Goal: Information Seeking & Learning: Compare options

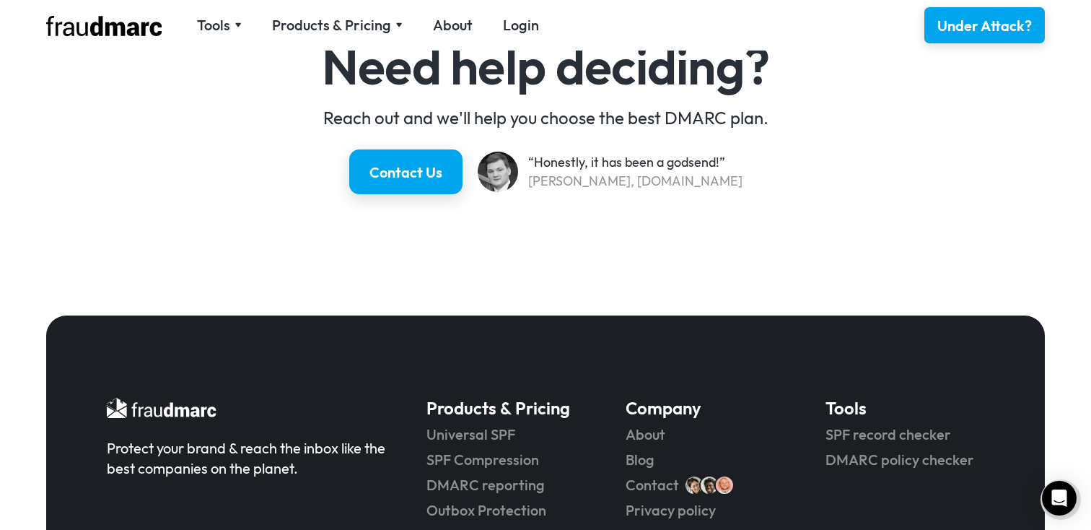
scroll to position [2823, 0]
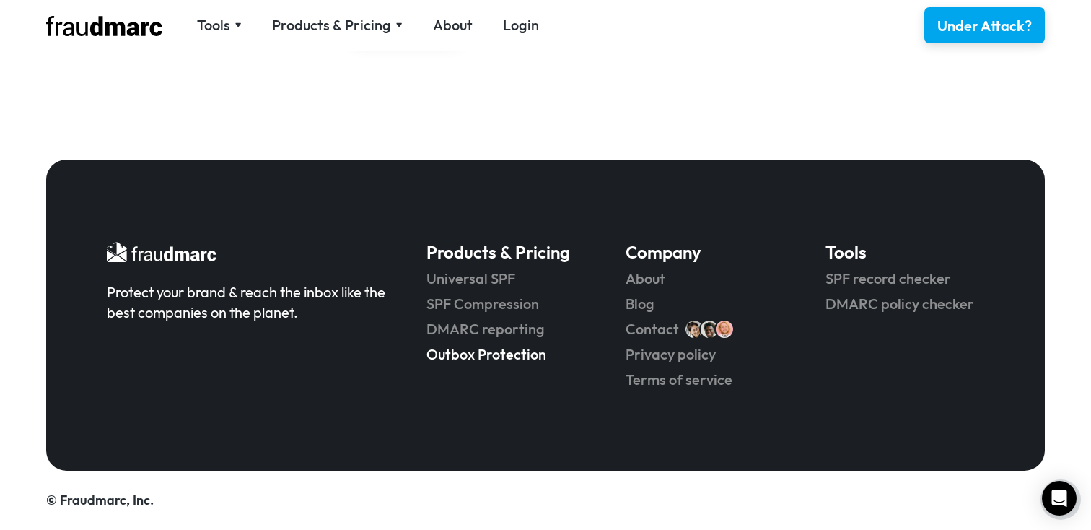
click at [478, 358] on link "Outbox Protection" at bounding box center [506, 354] width 159 height 20
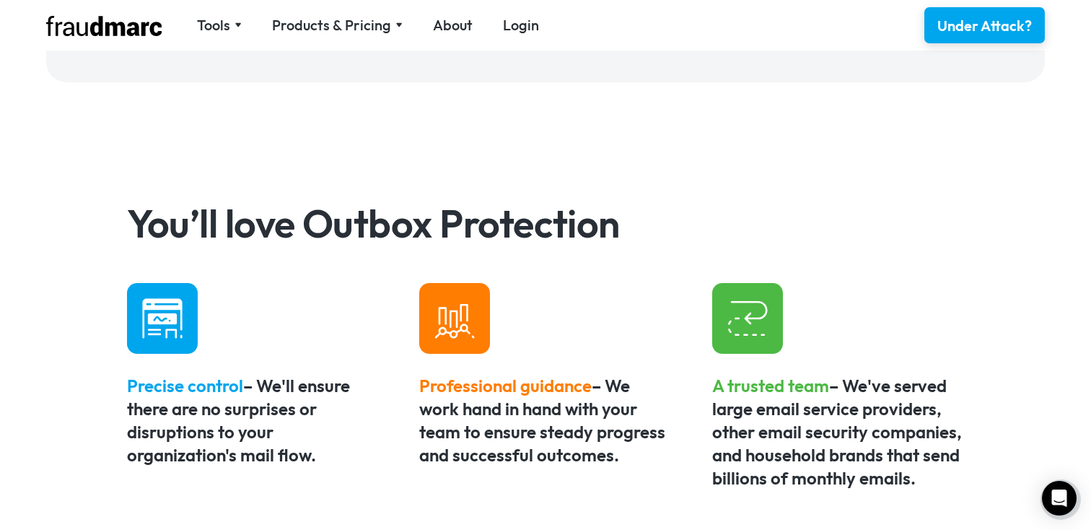
scroll to position [704, 0]
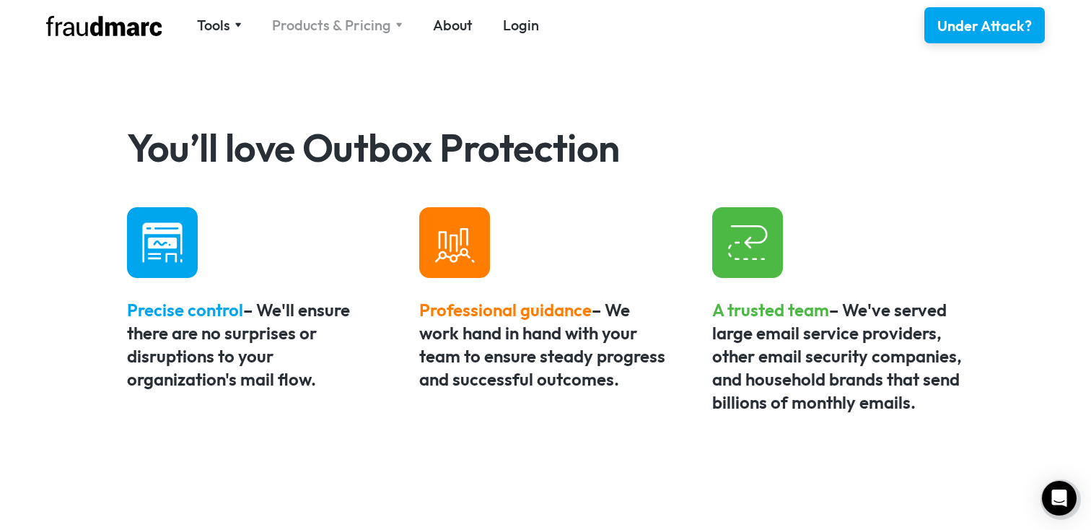
click at [338, 19] on div "Products & Pricing" at bounding box center [331, 25] width 119 height 20
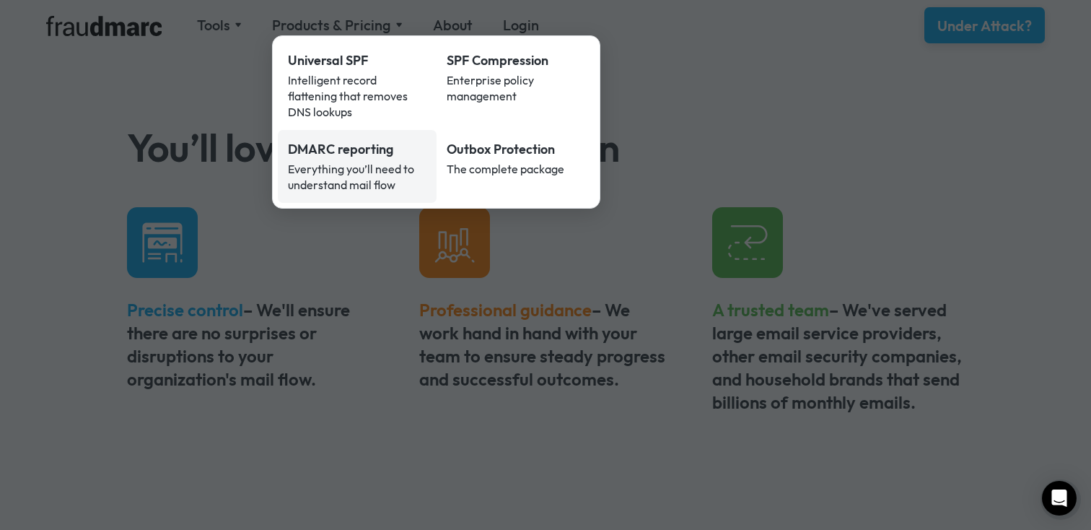
click at [368, 140] on div "DMARC reporting" at bounding box center [357, 149] width 139 height 19
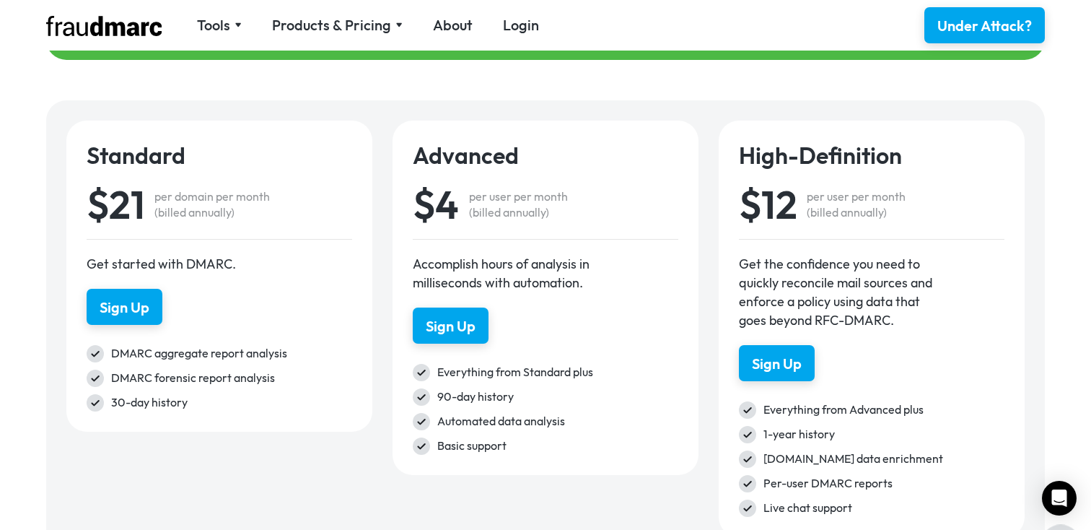
scroll to position [2020, 0]
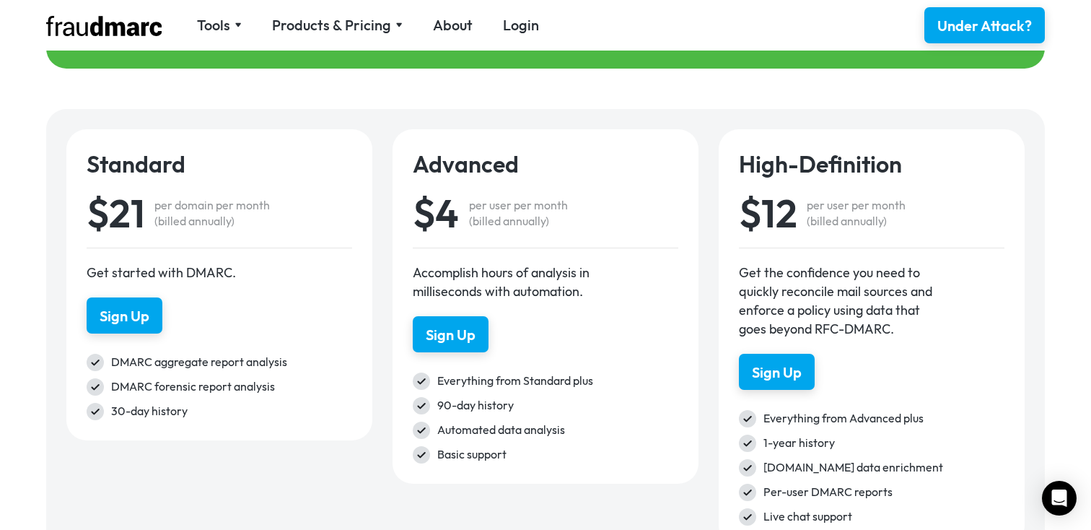
click at [183, 203] on div "per domain per month (billed annually)" at bounding box center [211, 213] width 115 height 32
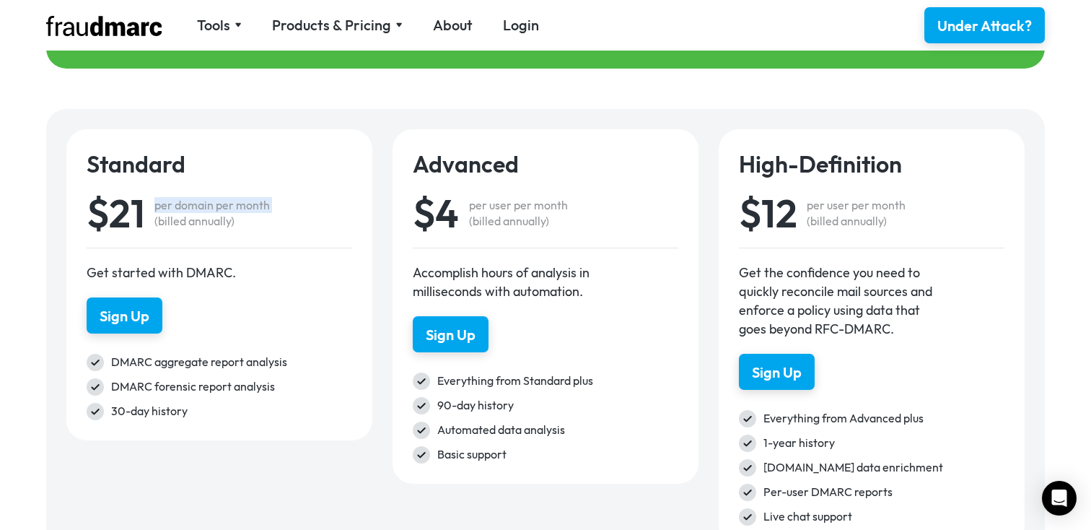
click at [183, 203] on div "per domain per month (billed annually)" at bounding box center [211, 213] width 115 height 32
click at [790, 299] on div "Get the confidence you need to quickly reconcile mail sources and enforce a pol…" at bounding box center [836, 300] width 195 height 75
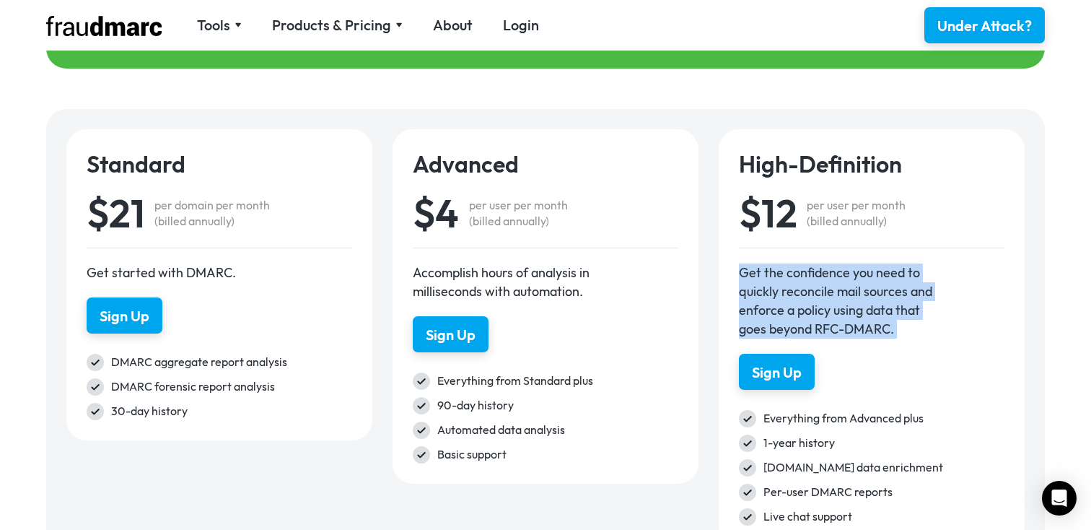
click at [790, 299] on div "Get the confidence you need to quickly reconcile mail sources and enforce a pol…" at bounding box center [836, 300] width 195 height 75
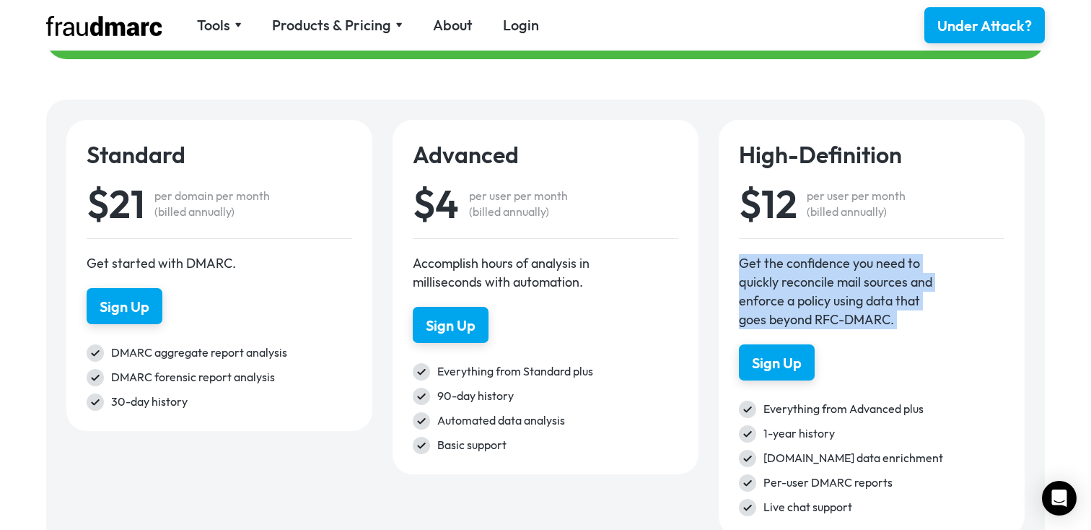
click at [775, 273] on div "Get the confidence you need to quickly reconcile mail sources and enforce a pol…" at bounding box center [836, 291] width 195 height 75
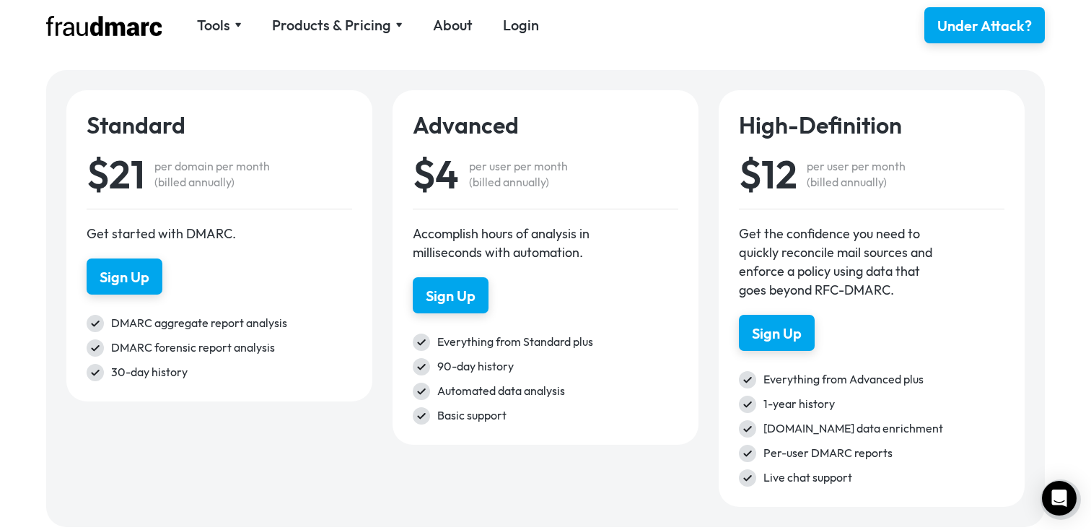
scroll to position [2060, 0]
click at [773, 424] on div "[DOMAIN_NAME] data enrichment" at bounding box center [884, 427] width 241 height 17
click at [827, 424] on div "[DOMAIN_NAME] data enrichment" at bounding box center [884, 427] width 241 height 17
copy div "dmarc-hd.org"
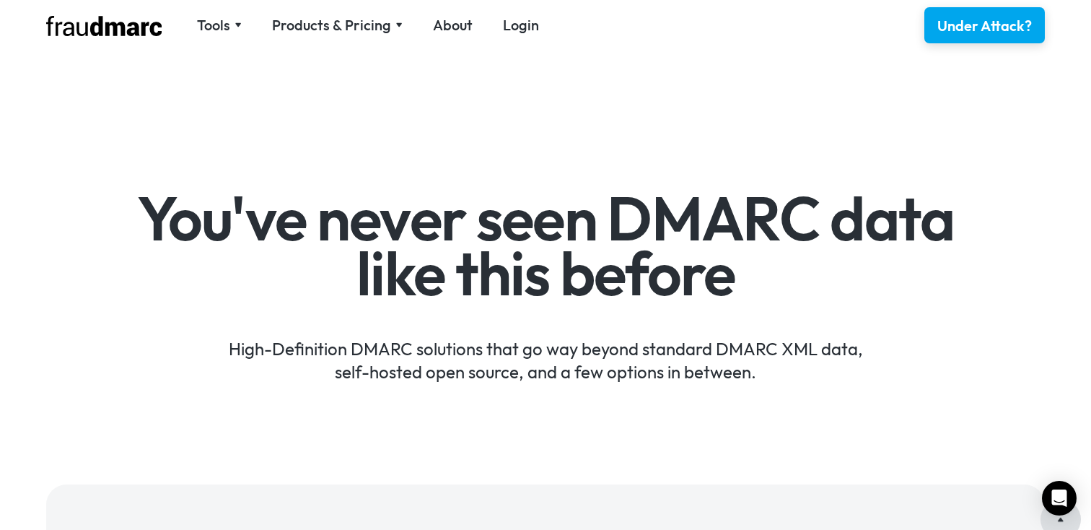
scroll to position [1, 0]
click at [328, 32] on div "Products & Pricing" at bounding box center [331, 25] width 119 height 20
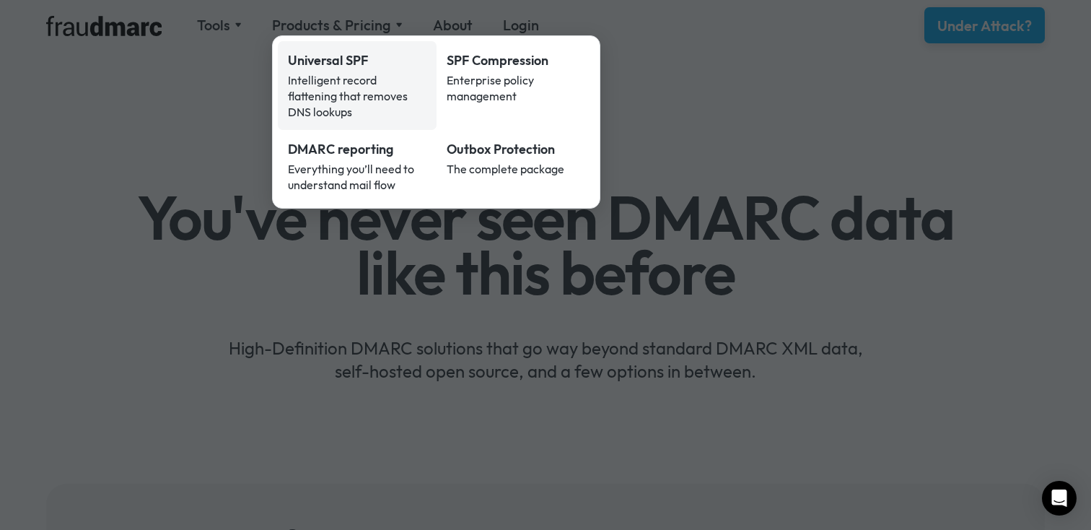
click at [323, 81] on div "Intelligent record flattening that removes DNS lookups" at bounding box center [357, 96] width 139 height 48
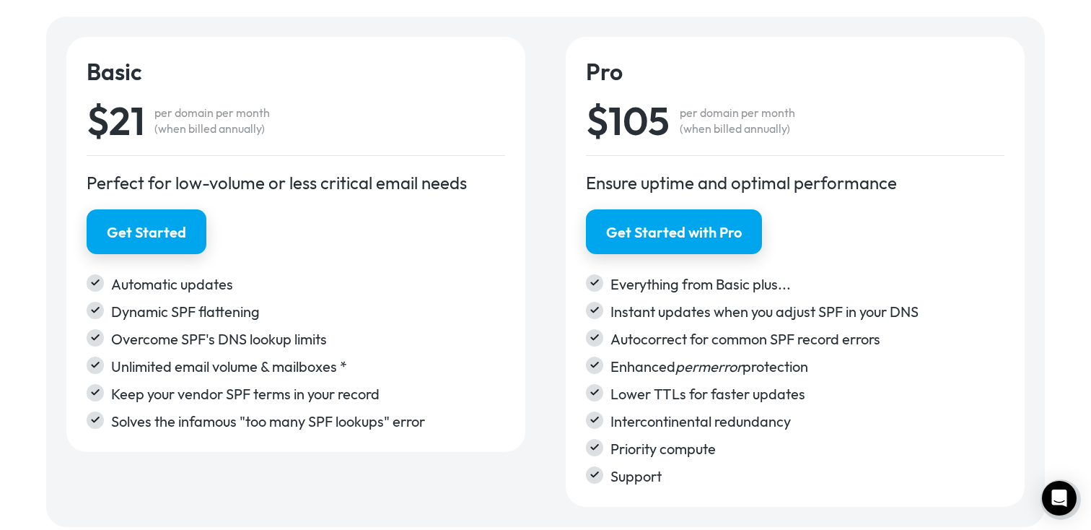
scroll to position [2376, 0]
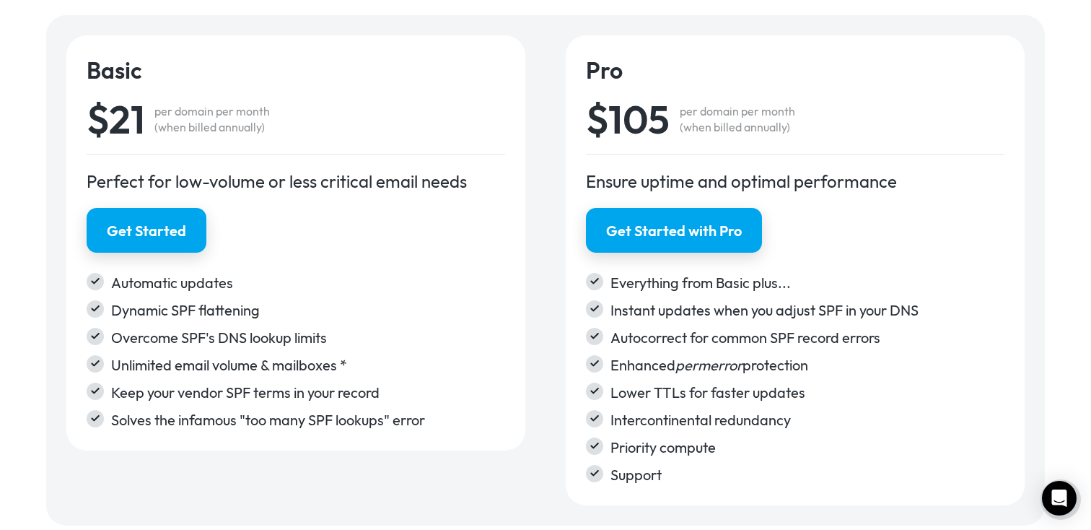
click at [228, 186] on div "Perfect for low-volume or less critical email needs" at bounding box center [296, 181] width 419 height 23
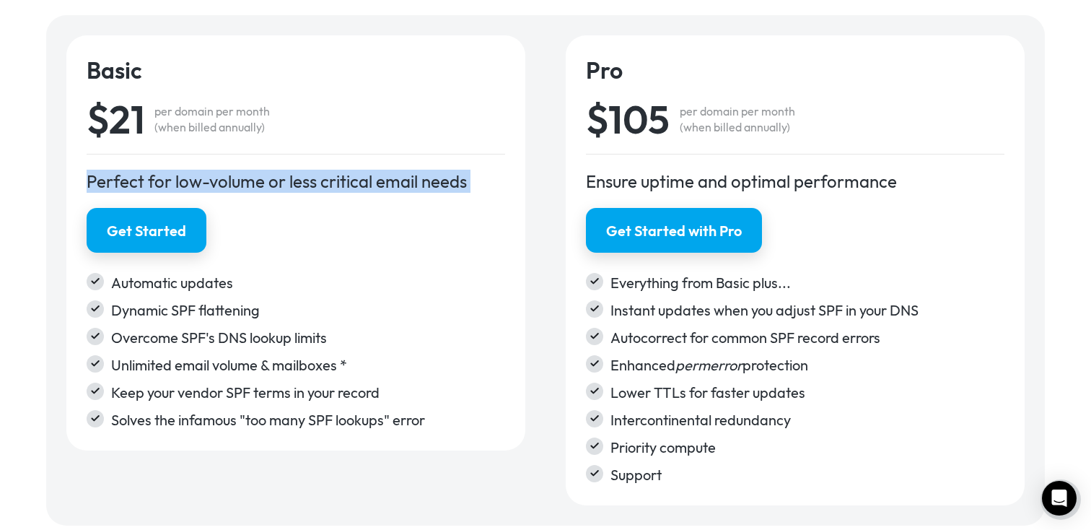
click at [228, 186] on div "Perfect for low-volume or less critical email needs" at bounding box center [296, 181] width 419 height 23
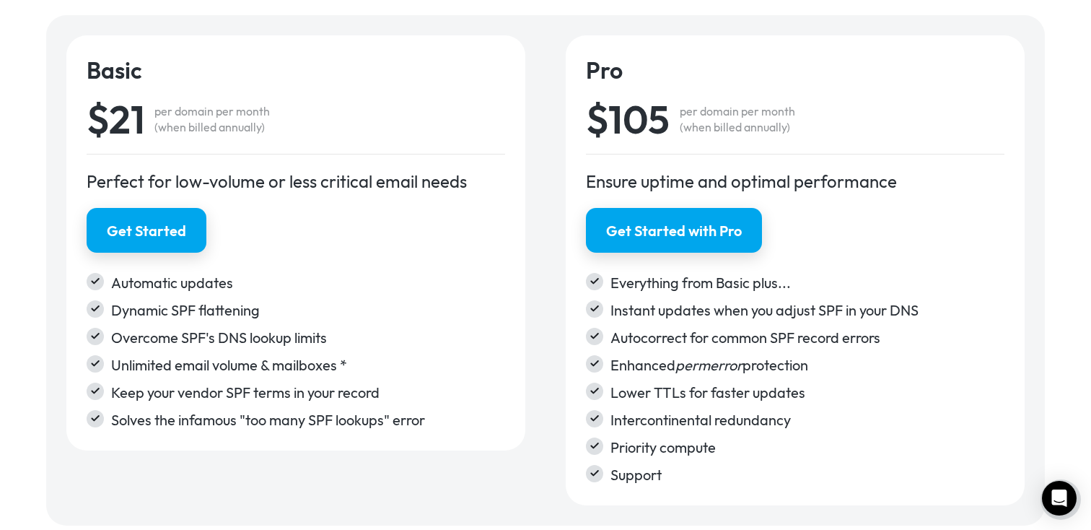
click at [190, 365] on div "Unlimited email volume & mailboxes *" at bounding box center [308, 365] width 394 height 20
click at [180, 179] on div "Perfect for low-volume or less critical email needs" at bounding box center [296, 181] width 419 height 23
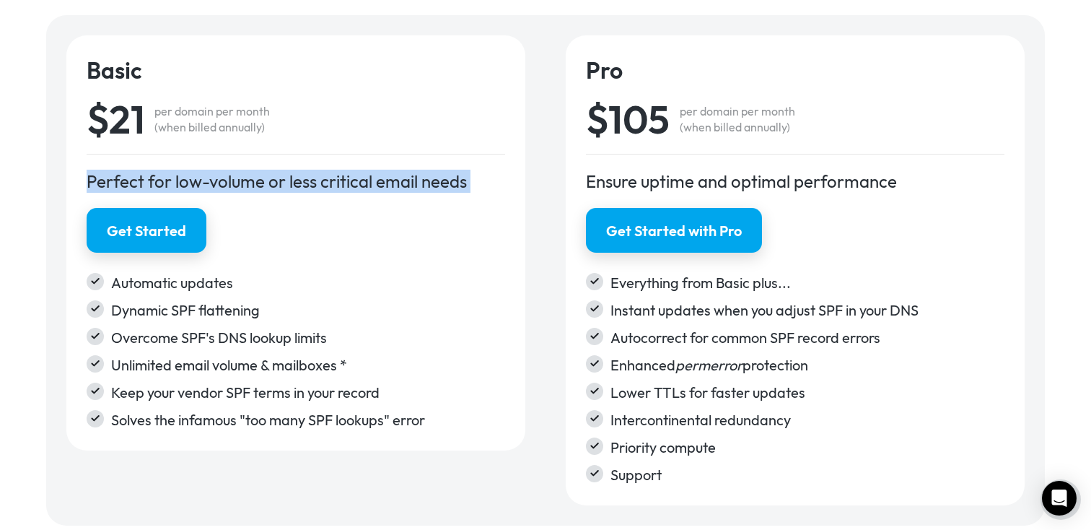
click at [180, 179] on div "Perfect for low-volume or less critical email needs" at bounding box center [296, 181] width 419 height 23
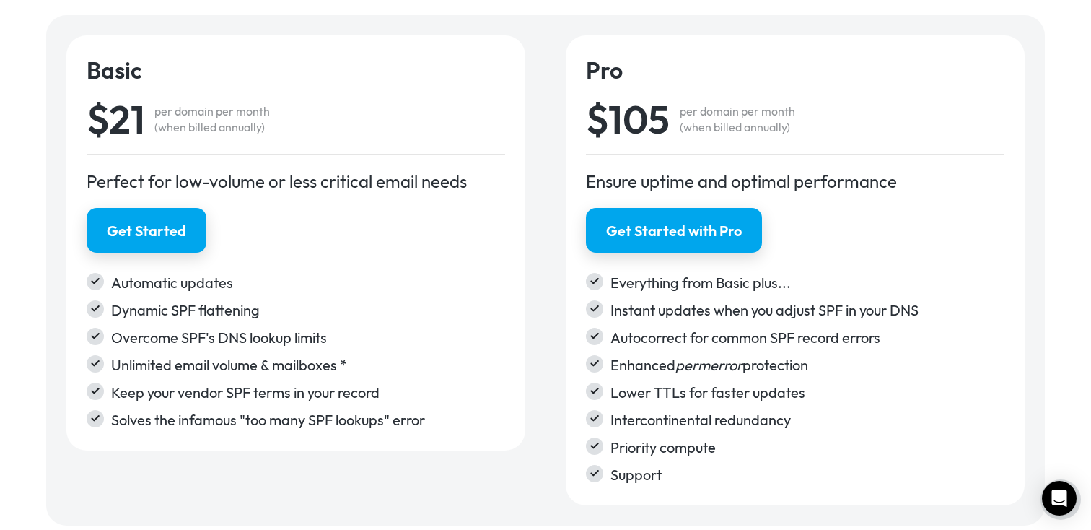
click at [629, 156] on div "Pro $105 per domain per month (when billed annually) Ensure uptime and optimal …" at bounding box center [795, 270] width 459 height 470
click at [624, 179] on div "Ensure uptime and optimal performance" at bounding box center [795, 181] width 419 height 23
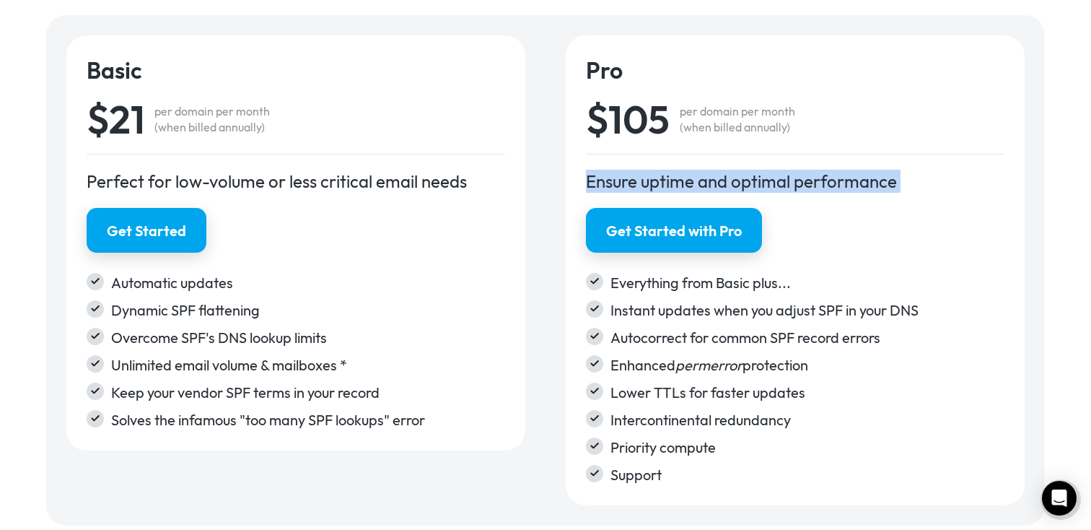
click at [624, 179] on div "Ensure uptime and optimal performance" at bounding box center [795, 181] width 419 height 23
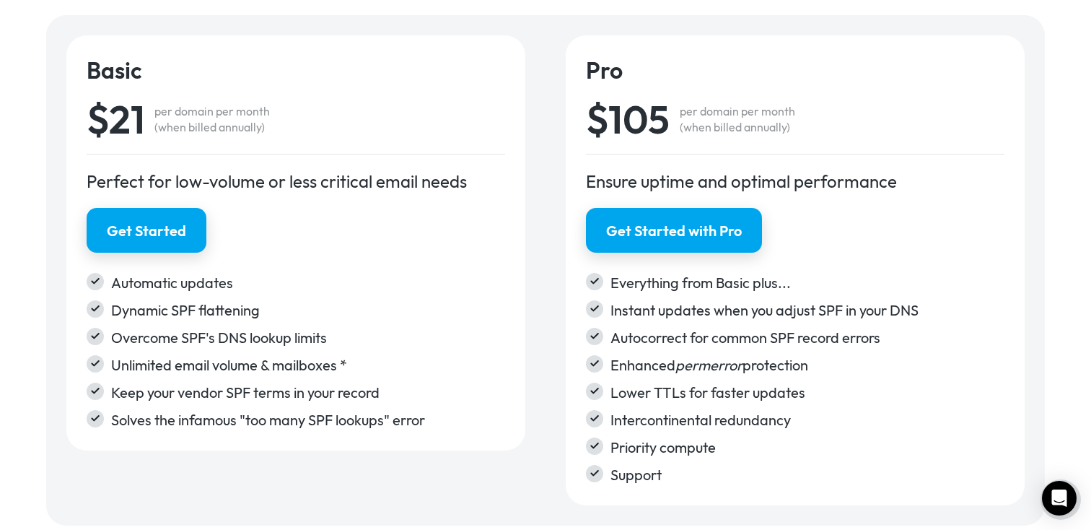
click at [508, 176] on div "Basic $21 per domain per month (when billed annually) Perfect for low-volume or…" at bounding box center [295, 242] width 459 height 415
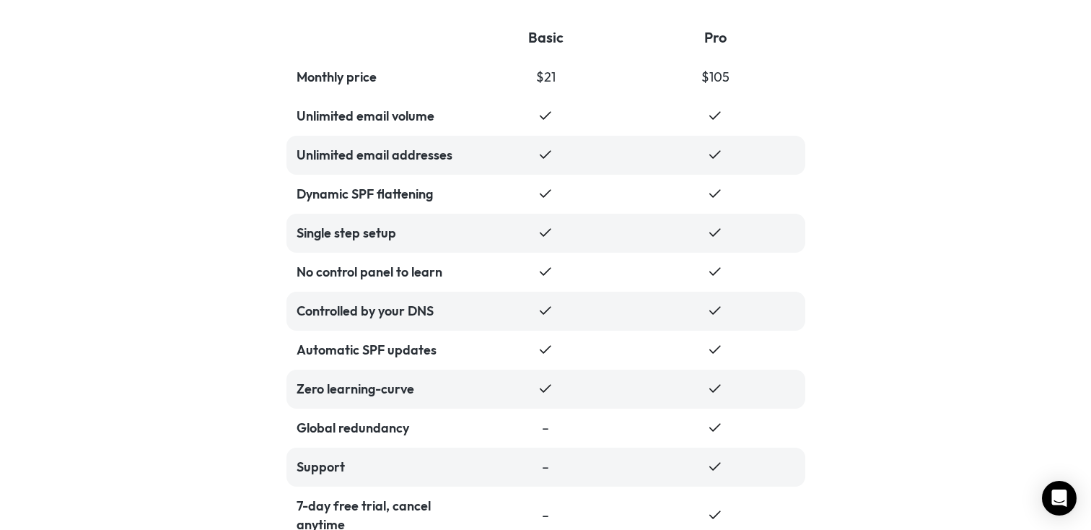
scroll to position [3100, 0]
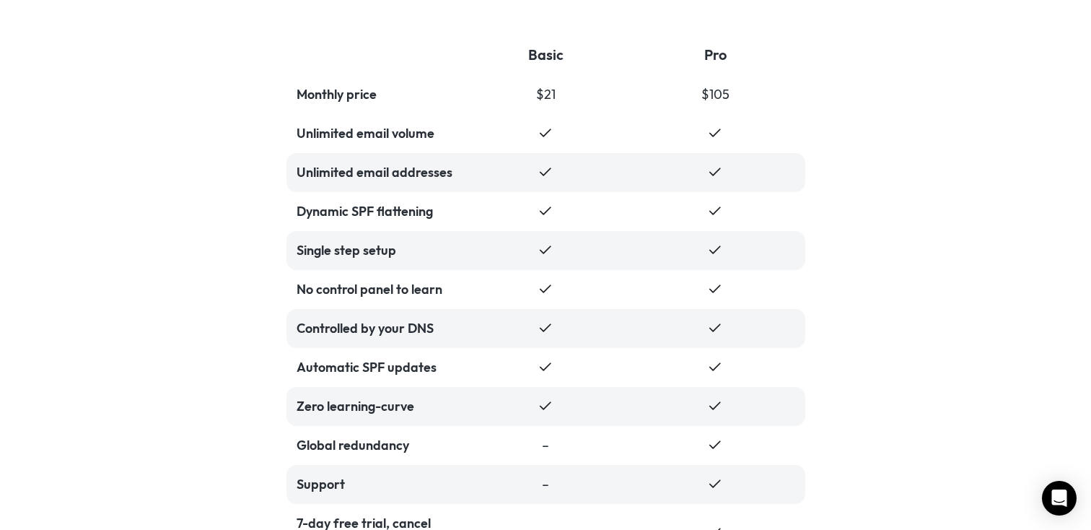
click at [407, 212] on div "Dynamic SPF flattening" at bounding box center [377, 211] width 160 height 19
click at [398, 166] on div "Unlimited email addresses" at bounding box center [377, 172] width 160 height 19
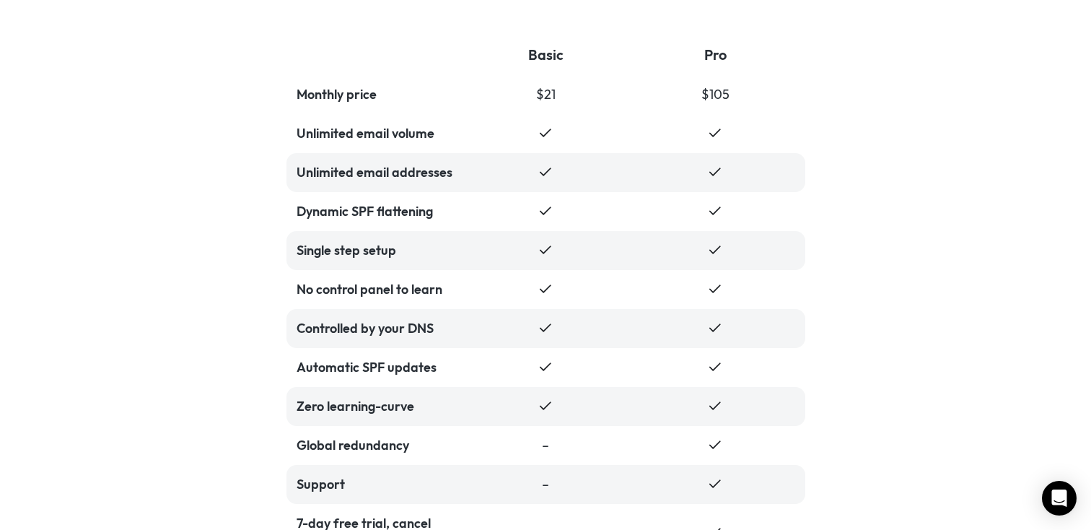
click at [398, 166] on div "Unlimited email addresses" at bounding box center [377, 172] width 160 height 19
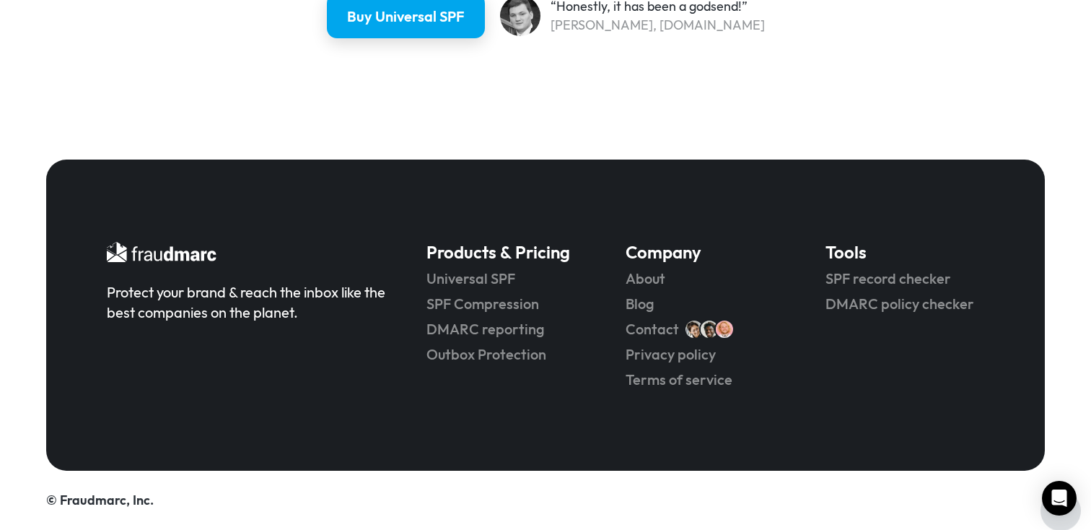
scroll to position [0, 0]
